Goal: Find specific page/section: Find specific page/section

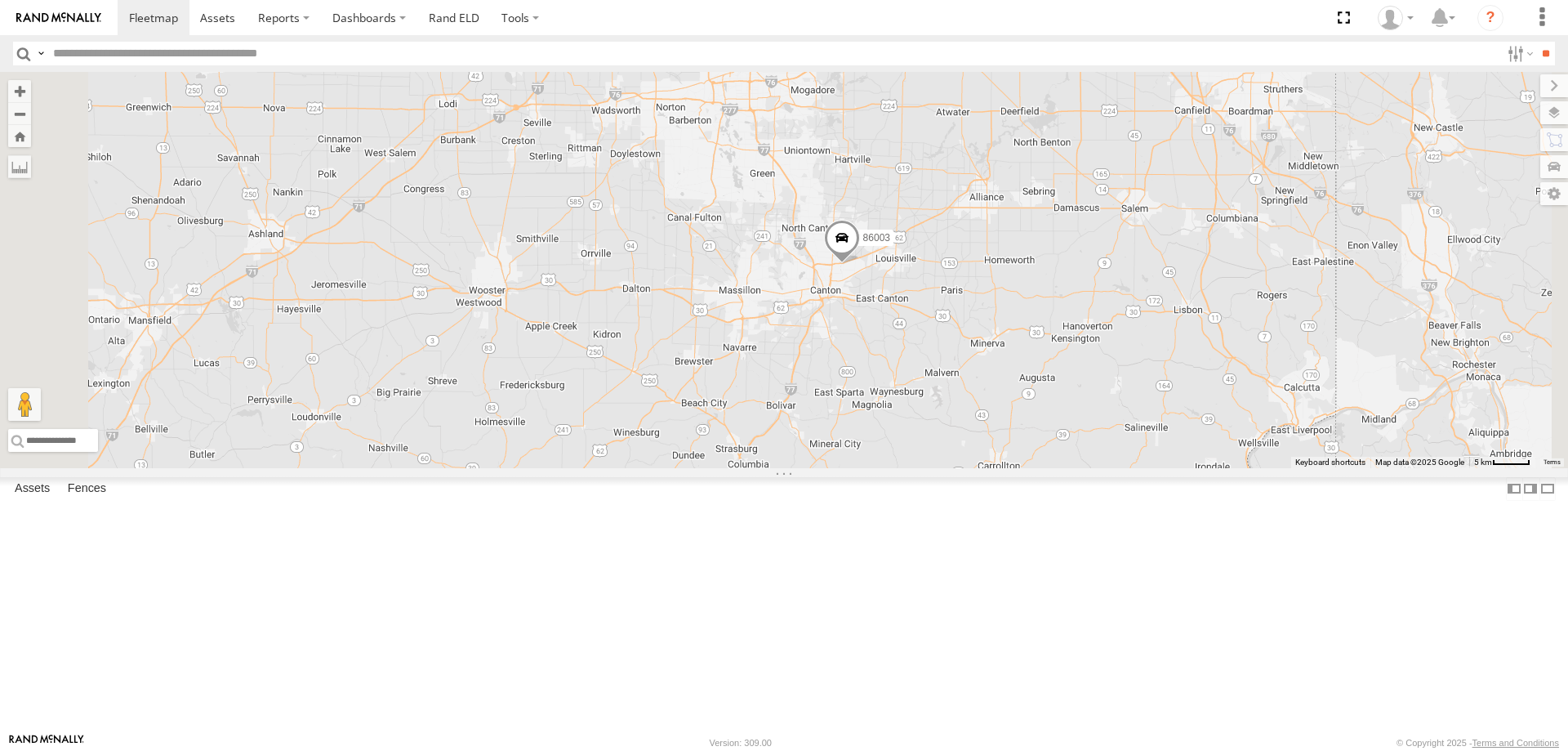
drag, startPoint x: 1067, startPoint y: 696, endPoint x: 1055, endPoint y: 309, distance: 387.2
click at [1055, 309] on div "86003 2" at bounding box center [784, 269] width 1568 height 396
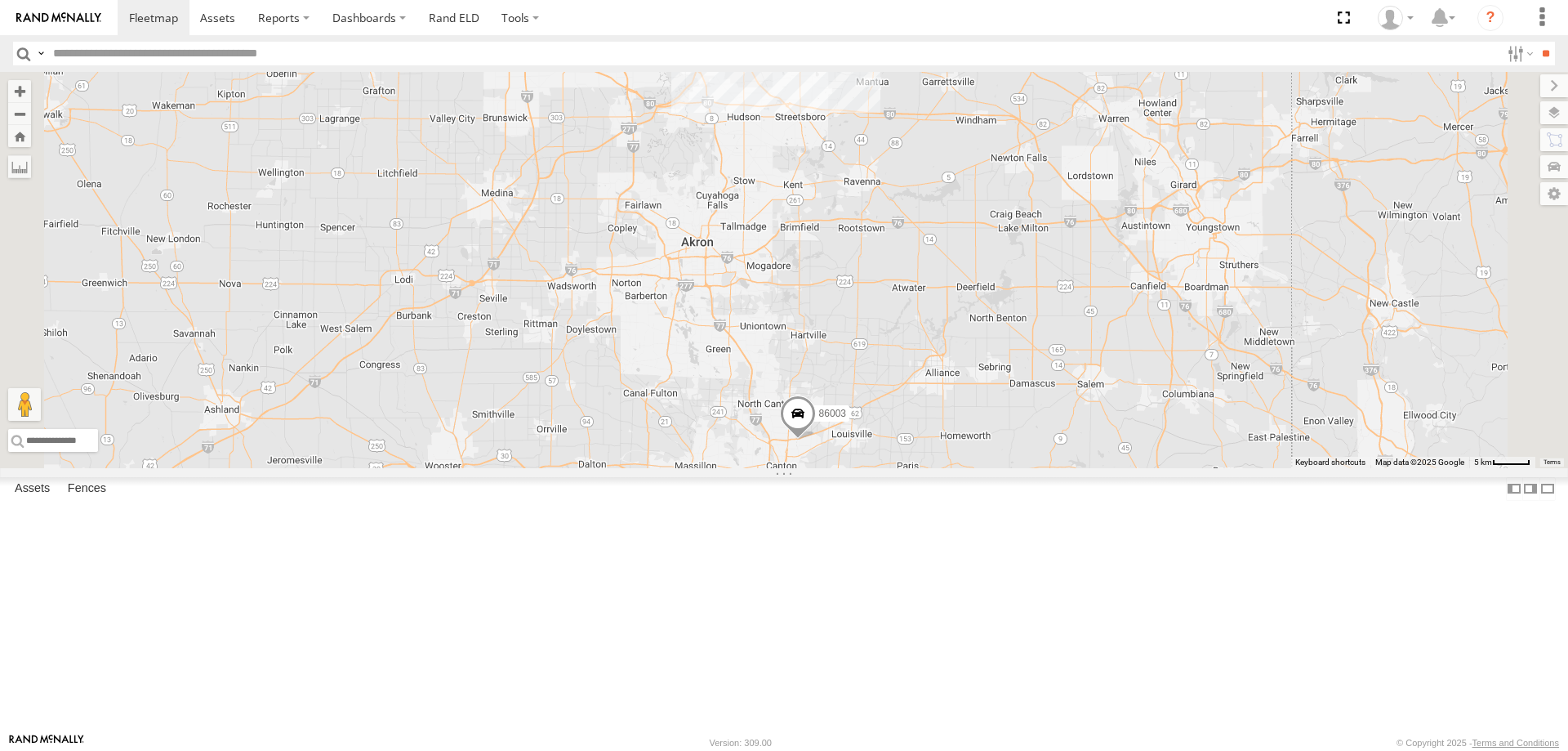
drag, startPoint x: 983, startPoint y: 204, endPoint x: 969, endPoint y: 452, distance: 248.4
click at [969, 452] on div "86003" at bounding box center [784, 269] width 1568 height 396
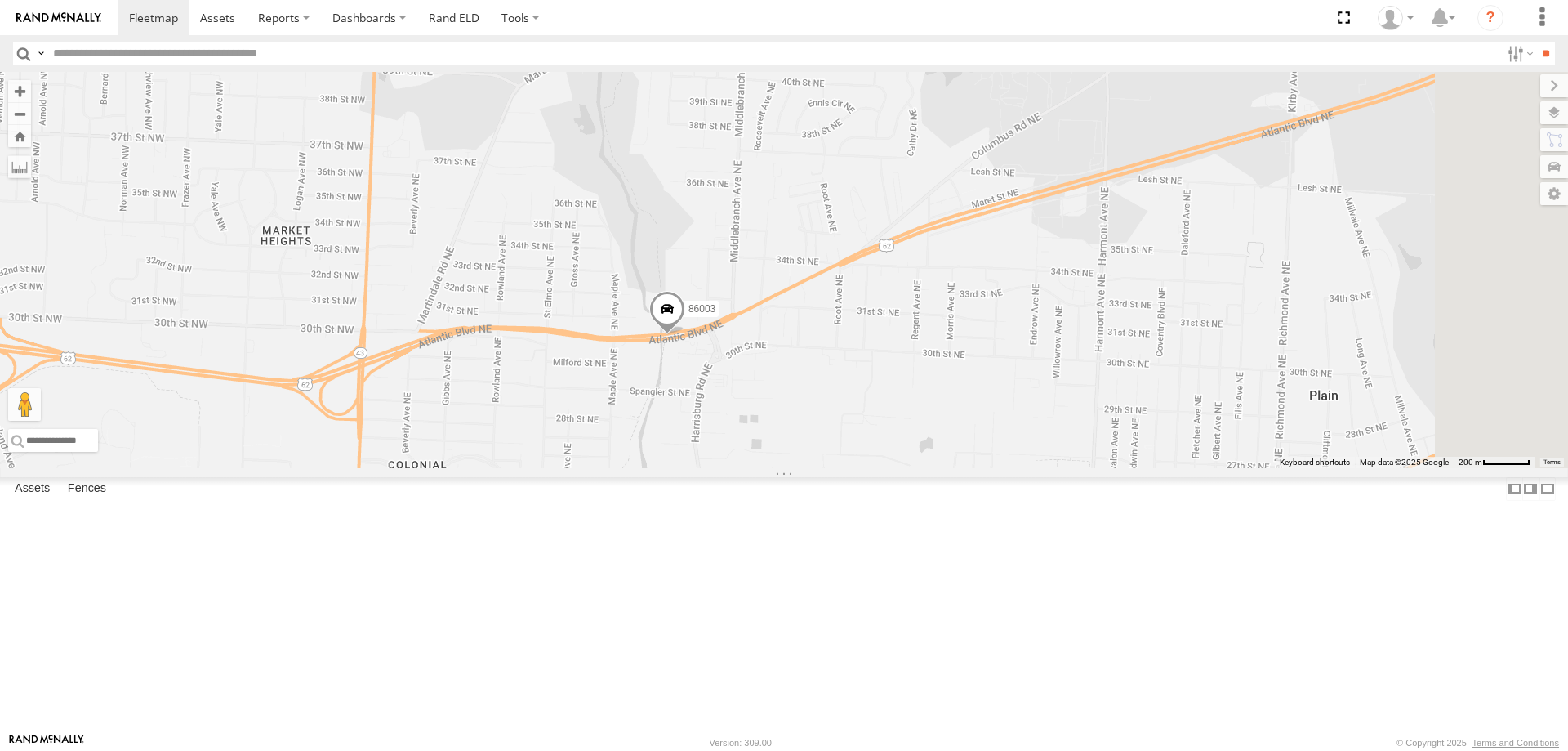
drag, startPoint x: 1053, startPoint y: 699, endPoint x: 964, endPoint y: 432, distance: 281.4
click at [964, 432] on div "86003" at bounding box center [784, 269] width 1568 height 396
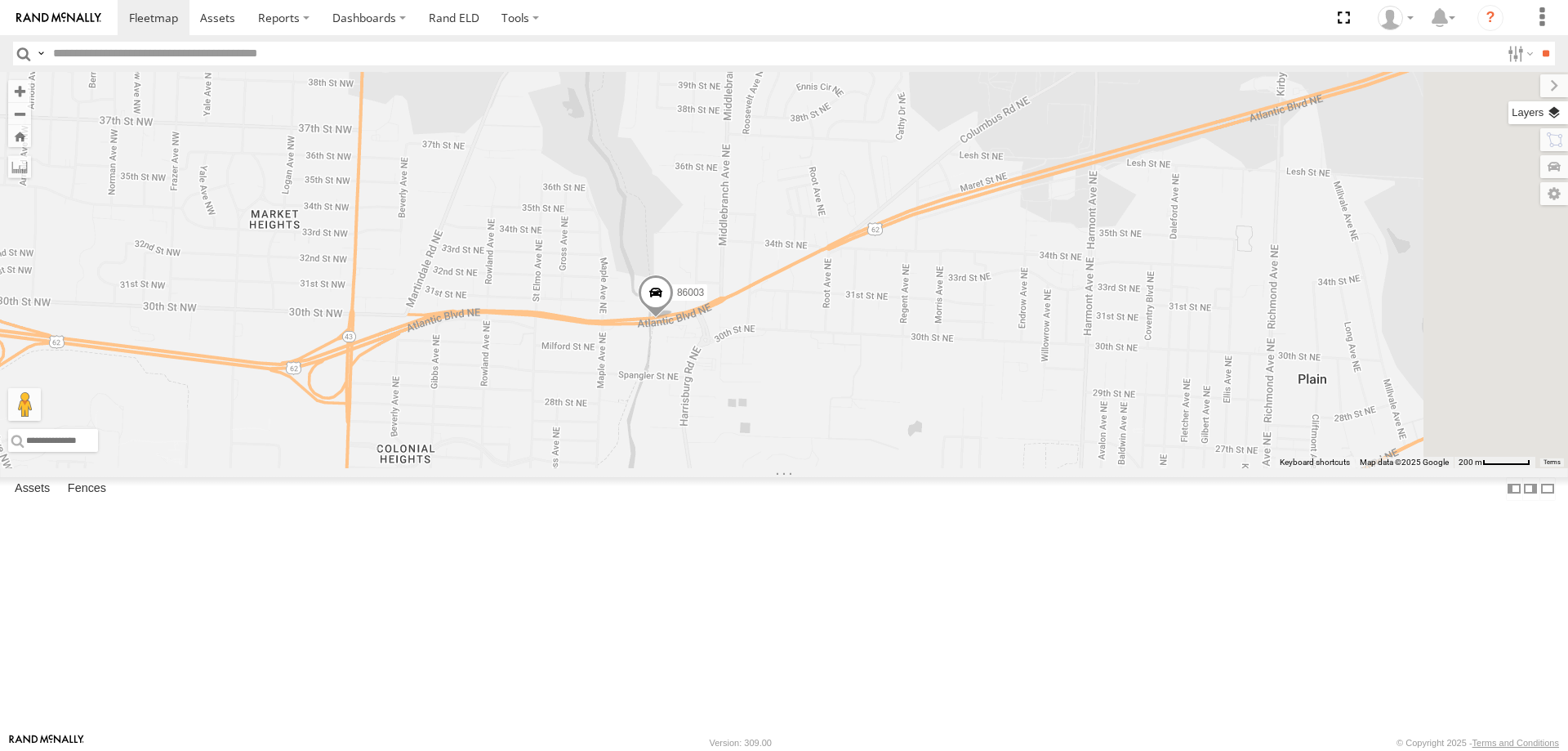
click at [1545, 114] on label at bounding box center [1538, 112] width 60 height 23
click at [0, 0] on span "Basemaps" at bounding box center [0, 0] width 0 height 0
click at [0, 0] on span "Satellite + Roadmap" at bounding box center [0, 0] width 0 height 0
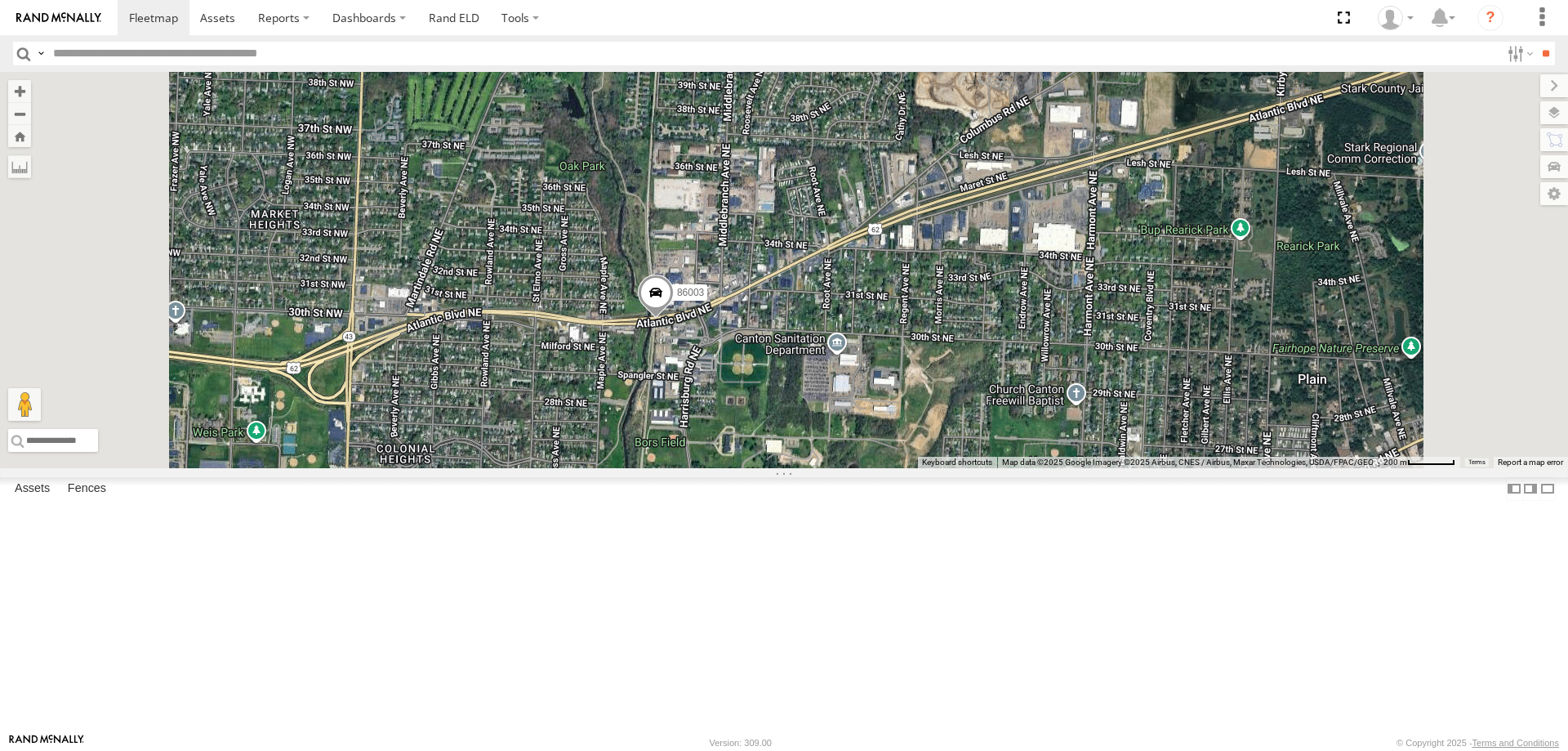
click at [0, 0] on span "Overlays" at bounding box center [0, 0] width 0 height 0
click at [0, 0] on span "Traffic" at bounding box center [0, 0] width 0 height 0
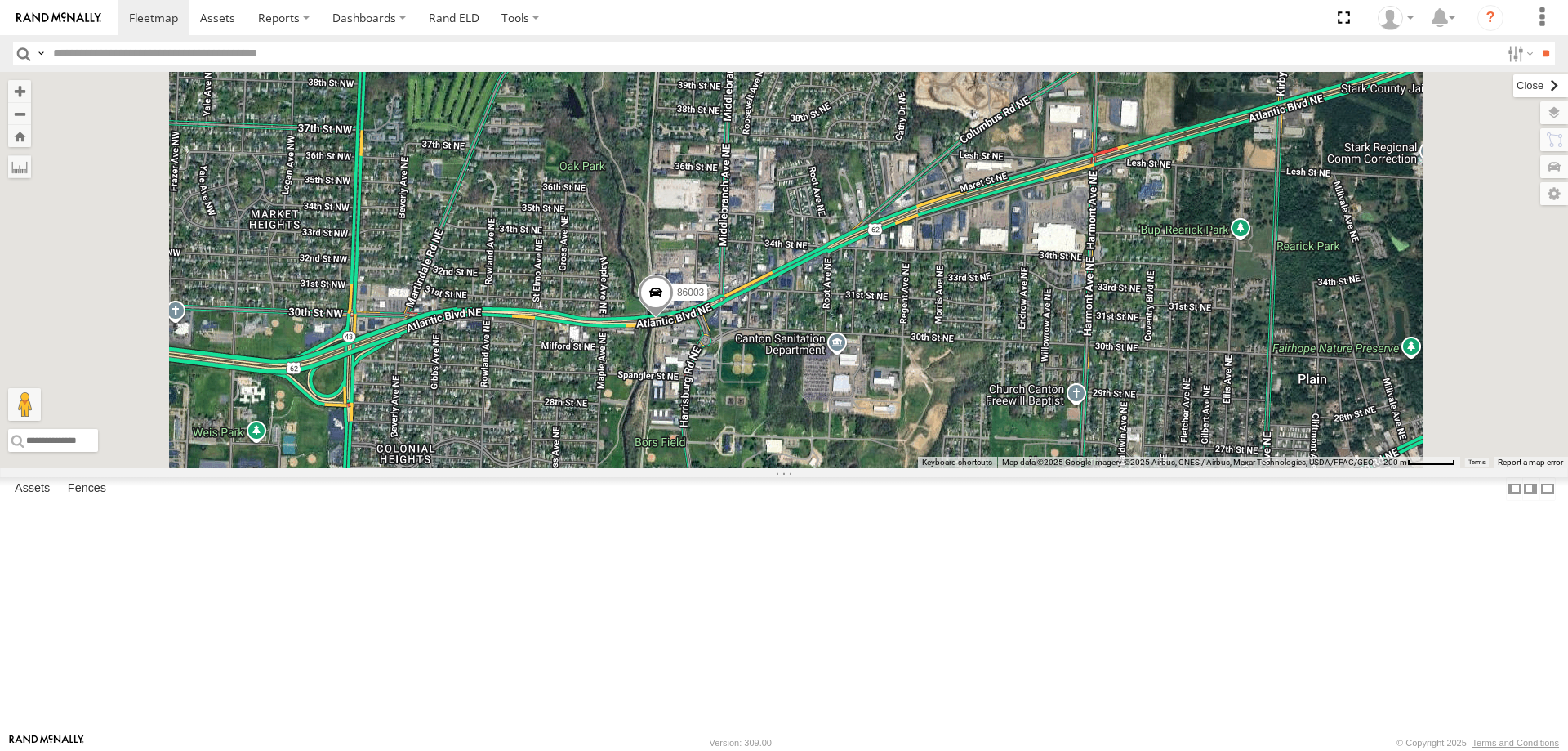
click at [1514, 88] on label at bounding box center [1541, 85] width 55 height 23
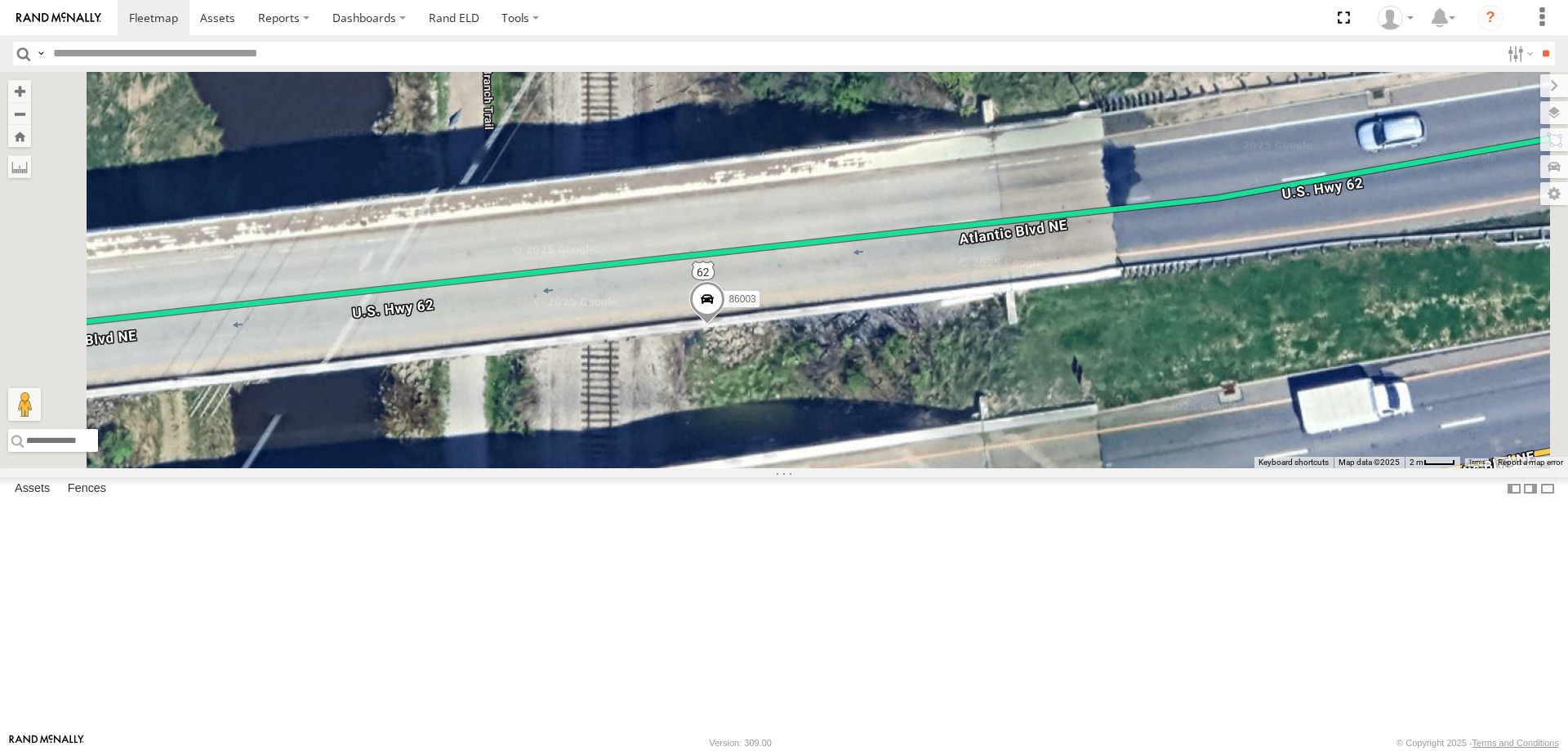
click at [725, 325] on span at bounding box center [707, 303] width 36 height 44
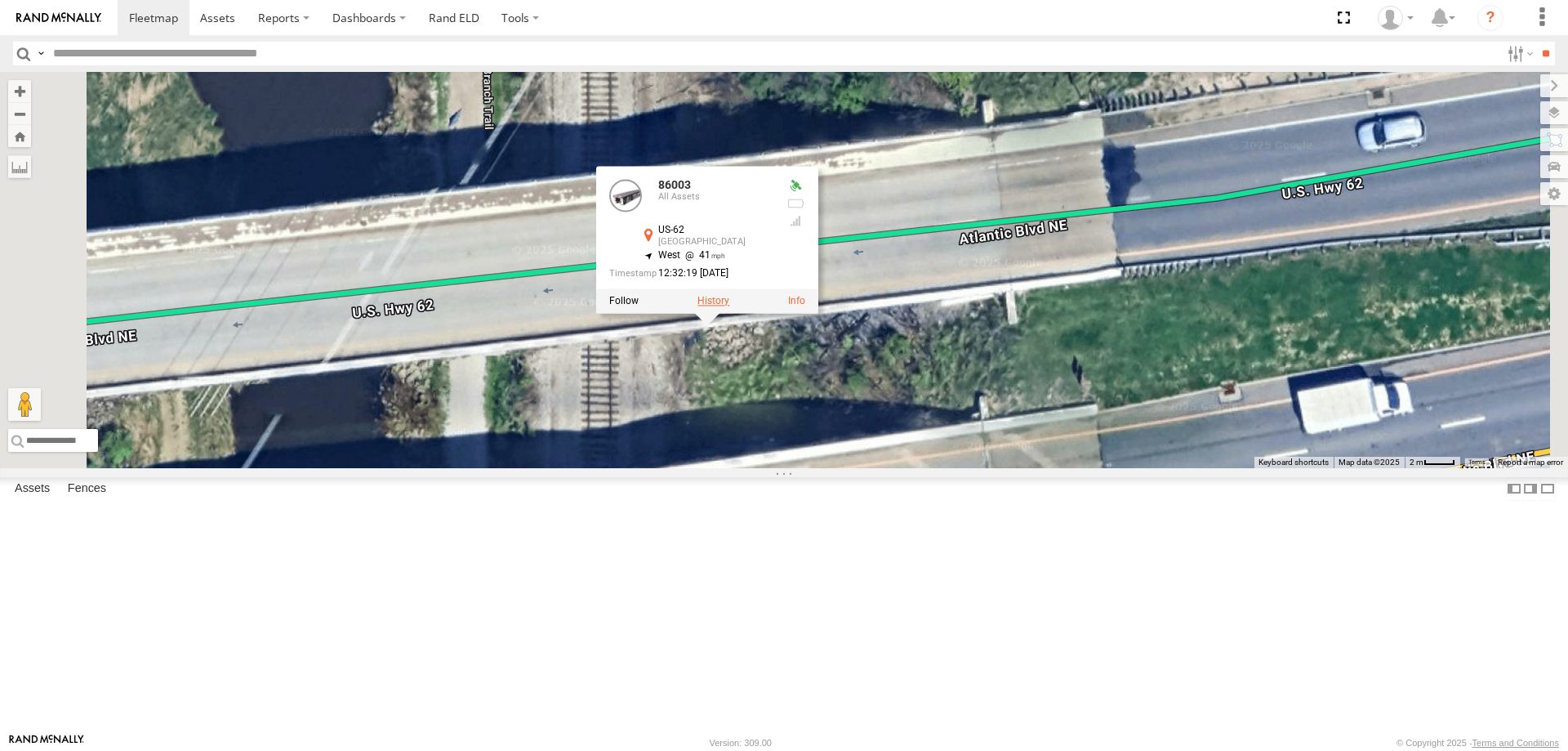
click at [729, 307] on label at bounding box center [713, 300] width 32 height 11
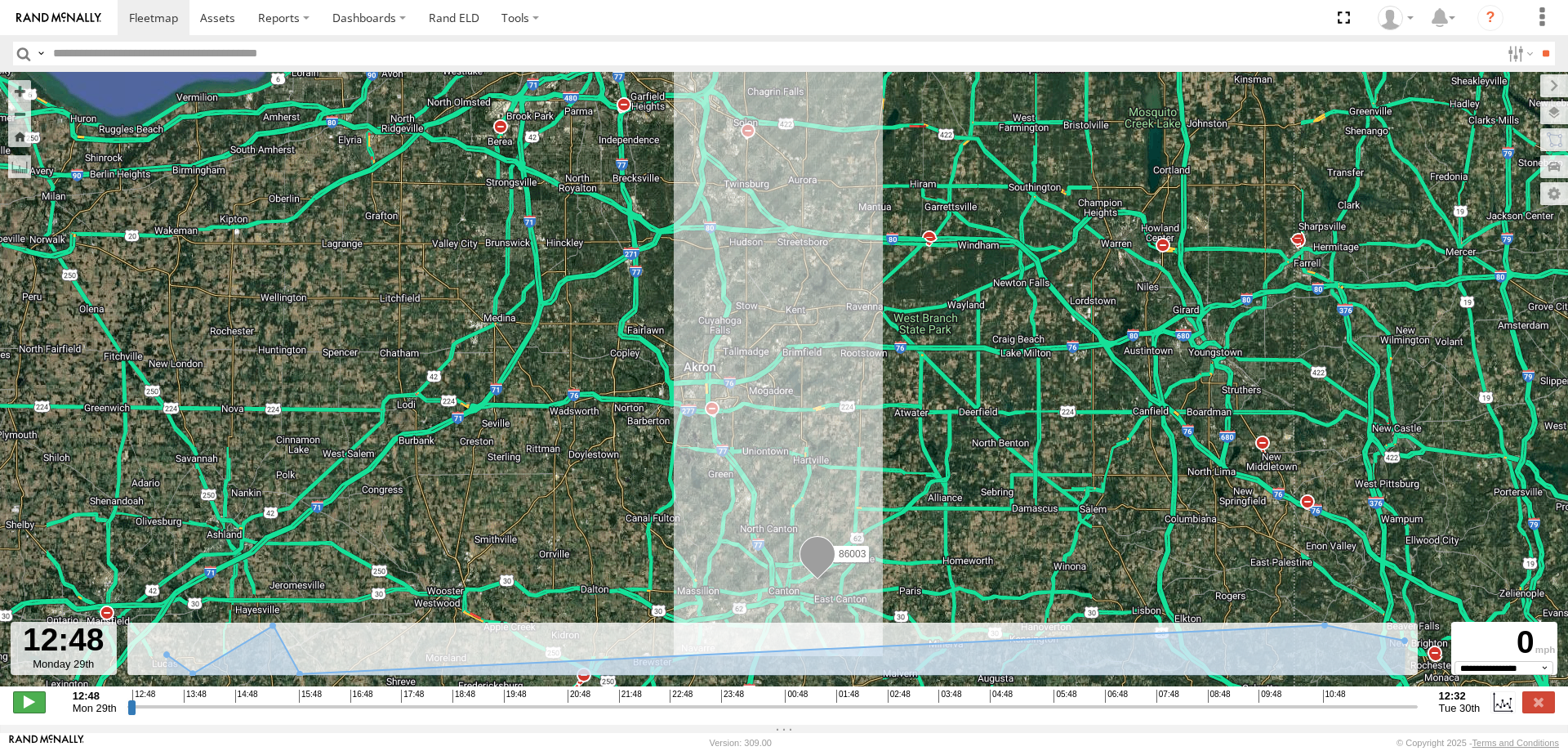
click at [23, 701] on span at bounding box center [29, 701] width 33 height 21
type input "**********"
